Goal: Task Accomplishment & Management: Manage account settings

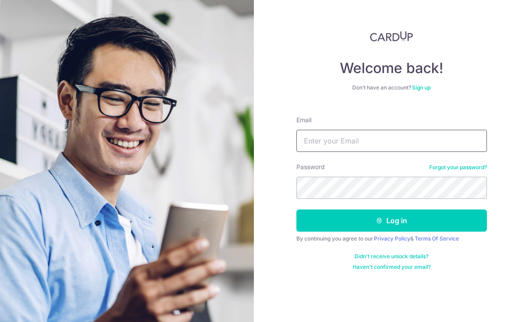
click at [371, 130] on input "Email" at bounding box center [391, 141] width 190 height 22
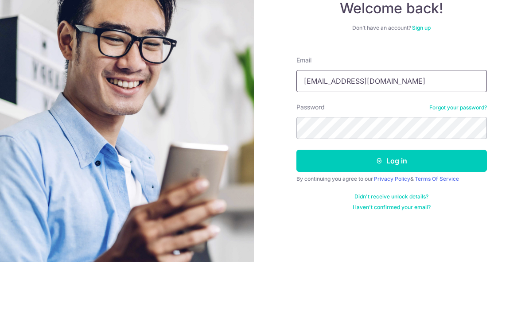
type input "[EMAIL_ADDRESS][DOMAIN_NAME]"
click at [412, 210] on button "Log in" at bounding box center [391, 221] width 190 height 22
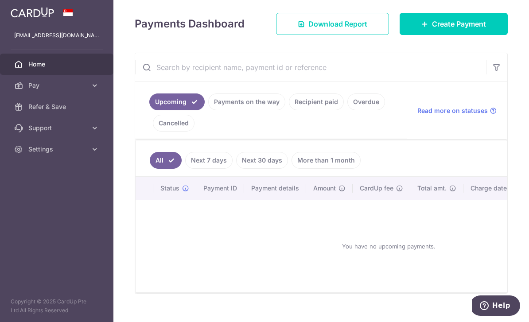
click at [208, 110] on link "Payments on the way" at bounding box center [246, 101] width 77 height 17
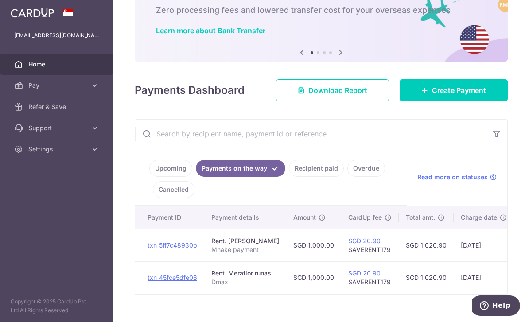
scroll to position [0, 85]
click at [289, 177] on link "Recipient paid" at bounding box center [316, 168] width 55 height 17
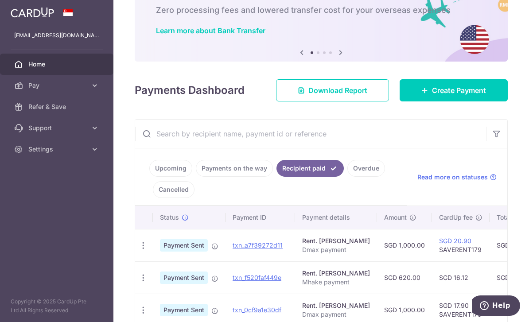
click at [0, 0] on icon "button" at bounding box center [0, 0] width 0 height 0
click at [47, 157] on link "Settings" at bounding box center [56, 149] width 113 height 21
click at [55, 197] on link "Logout" at bounding box center [56, 191] width 113 height 21
